Goal: Task Accomplishment & Management: Complete application form

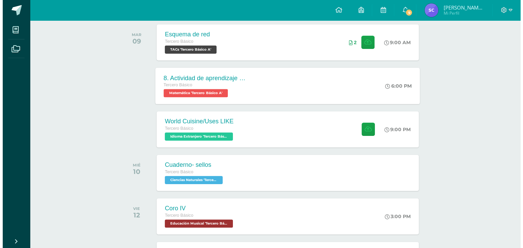
scroll to position [127, 0]
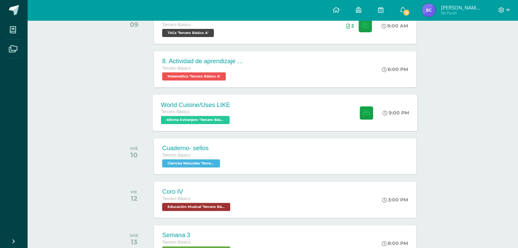
click at [217, 128] on div "World Cuisine/Uses LIKE Tercero Básico Idioma Extranjero 'Tercero Básico A'" at bounding box center [196, 113] width 87 height 36
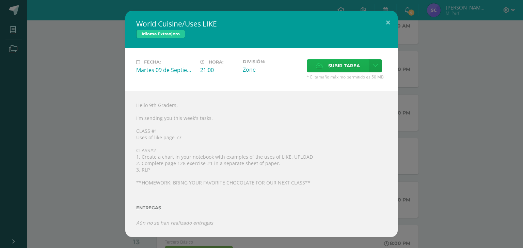
click at [331, 69] on span "Subir tarea" at bounding box center [344, 66] width 32 height 13
click at [0, 0] on input "Subir tarea" at bounding box center [0, 0] width 0 height 0
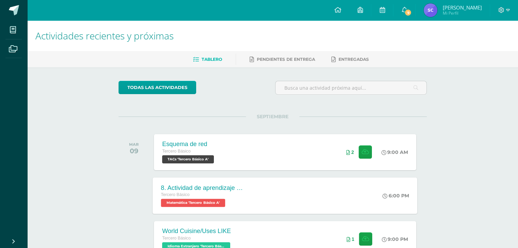
click at [189, 199] on span "Matemática 'Tercero Básico A'" at bounding box center [193, 203] width 64 height 8
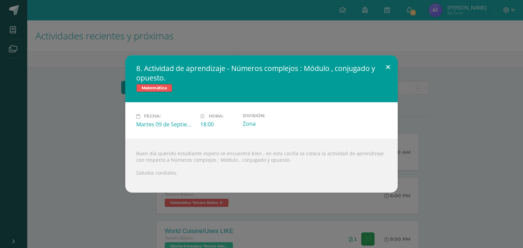
click at [388, 68] on button at bounding box center [387, 66] width 19 height 23
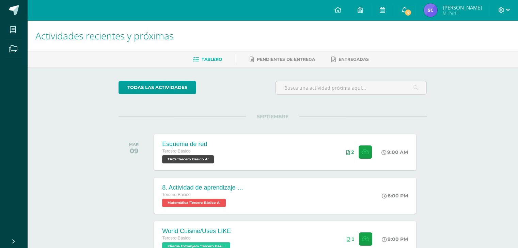
click at [405, 13] on span "9" at bounding box center [407, 12] width 7 height 7
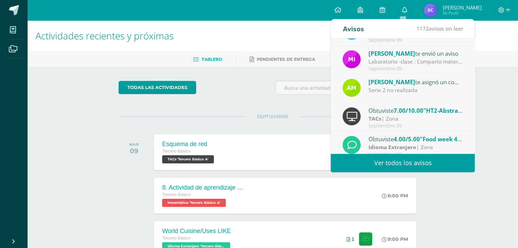
scroll to position [113, 0]
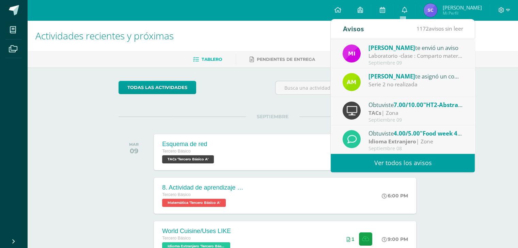
click at [408, 144] on strong "Idioma Extranjero" at bounding box center [392, 141] width 48 height 7
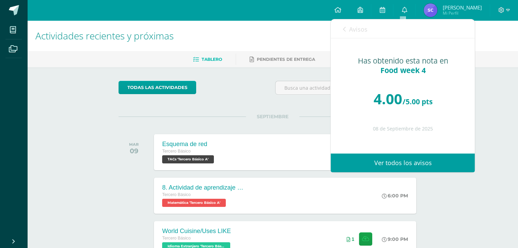
click at [358, 25] on span "Avisos" at bounding box center [357, 29] width 18 height 8
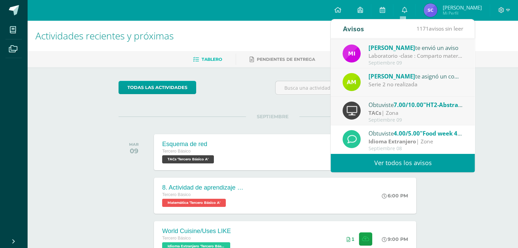
click at [399, 104] on span "7.00/10.00" at bounding box center [408, 105] width 30 height 8
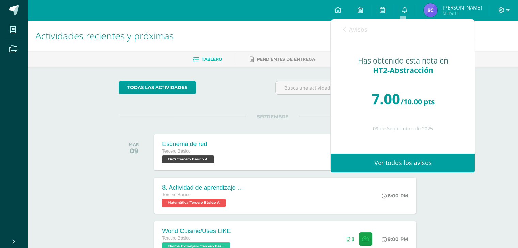
click at [364, 27] on span "Avisos" at bounding box center [357, 29] width 18 height 8
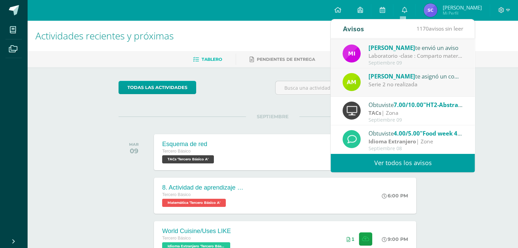
click at [401, 85] on div "Serie 2 no realizada" at bounding box center [415, 85] width 95 height 8
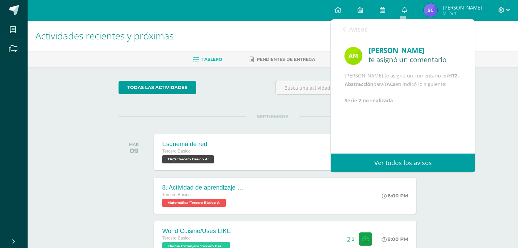
click at [351, 30] on span "Avisos" at bounding box center [357, 29] width 18 height 8
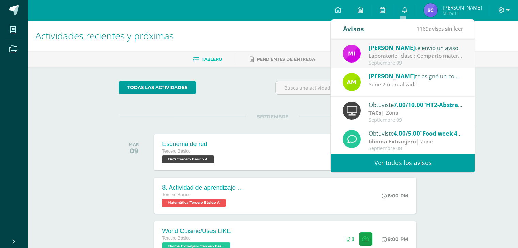
click at [378, 51] on div "[PERSON_NAME] te envió un aviso" at bounding box center [415, 47] width 95 height 9
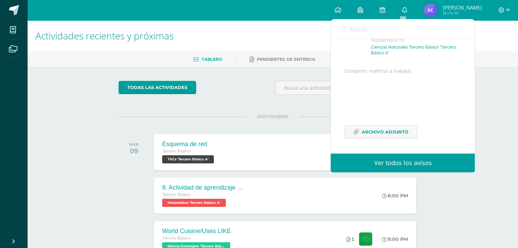
scroll to position [55, 0]
click at [355, 25] on span "Avisos" at bounding box center [357, 29] width 18 height 8
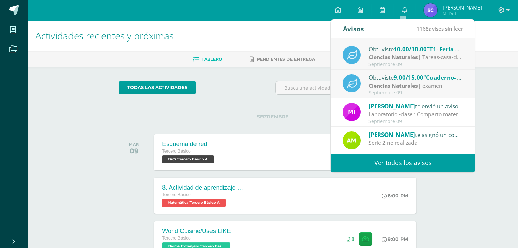
scroll to position [53, 0]
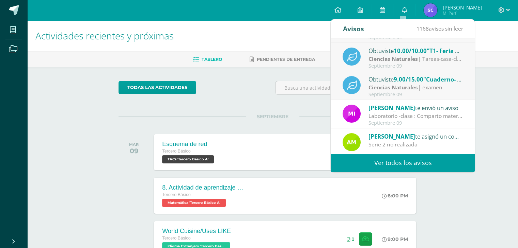
click at [396, 81] on span "9.00/15.00" at bounding box center [408, 80] width 30 height 8
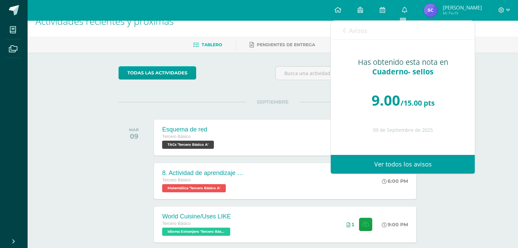
scroll to position [13, 0]
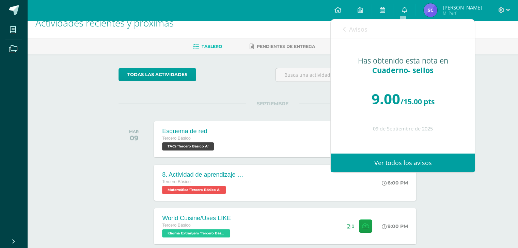
click at [355, 29] on span "Avisos" at bounding box center [357, 29] width 18 height 8
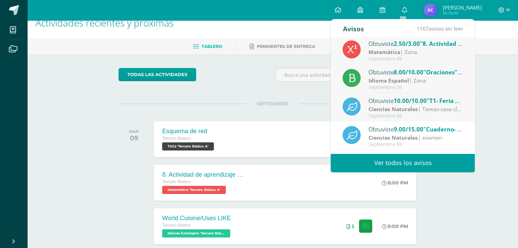
scroll to position [3, 0]
click at [406, 114] on div "Septiembre 09" at bounding box center [415, 116] width 95 height 6
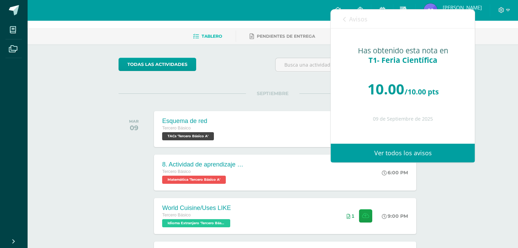
scroll to position [24, 0]
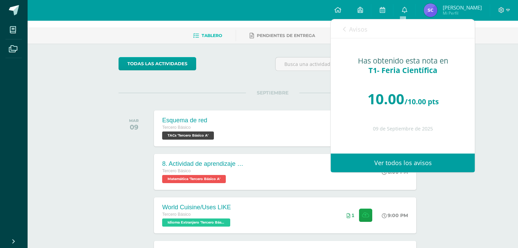
click at [366, 33] on span "Avisos" at bounding box center [357, 29] width 18 height 8
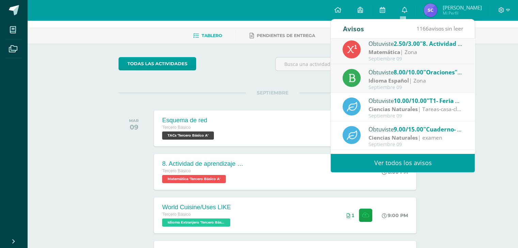
scroll to position [0, 0]
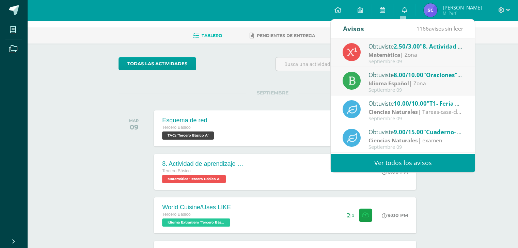
click at [406, 81] on strong "Idioma Español" at bounding box center [388, 83] width 40 height 7
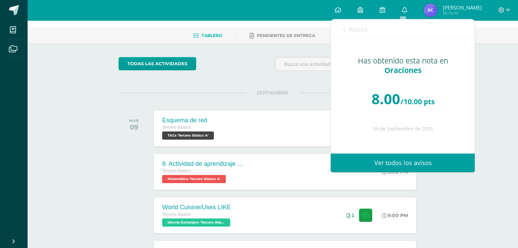
click at [363, 22] on link "Avisos" at bounding box center [354, 28] width 25 height 19
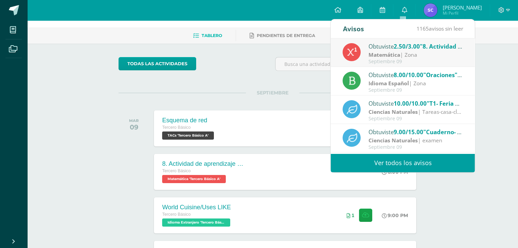
click at [408, 59] on div "Septiembre 09" at bounding box center [415, 62] width 95 height 6
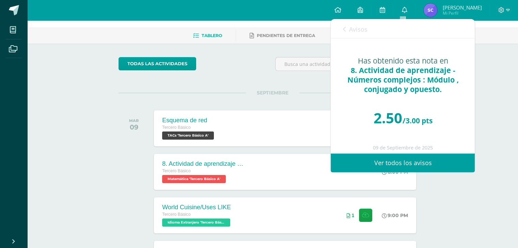
click at [353, 25] on span "Avisos" at bounding box center [357, 29] width 18 height 8
